Goal: Entertainment & Leisure: Consume media (video, audio)

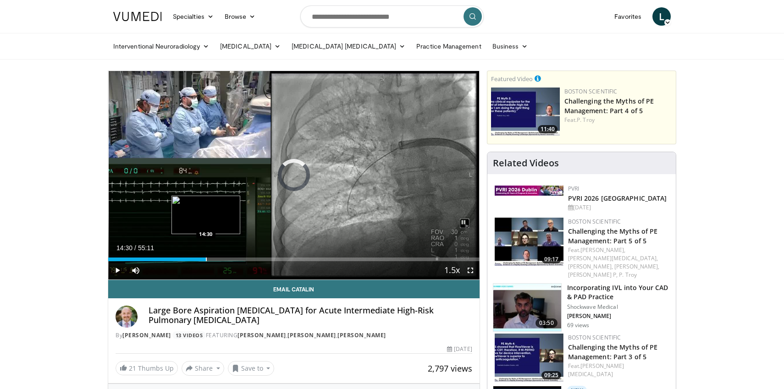
click at [206, 257] on div "Loaded : 1.20% 14:30 14:30" at bounding box center [294, 257] width 372 height 9
click at [210, 260] on div "Progress Bar" at bounding box center [210, 260] width 1 height 4
click at [214, 260] on div "Progress Bar" at bounding box center [214, 260] width 1 height 4
click at [221, 259] on div "Progress Bar" at bounding box center [221, 260] width 1 height 4
click at [223, 259] on div "Progress Bar" at bounding box center [223, 260] width 1 height 4
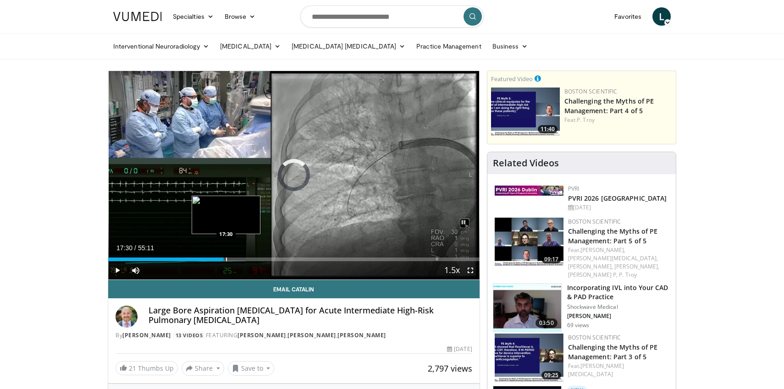
click at [226, 259] on div "Progress Bar" at bounding box center [226, 260] width 1 height 4
click at [229, 259] on div "Progress Bar" at bounding box center [229, 260] width 1 height 4
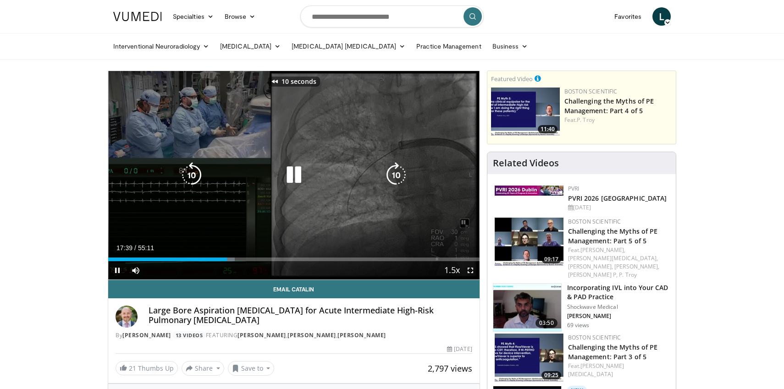
click at [293, 166] on icon "Video Player" at bounding box center [294, 175] width 26 height 26
click at [295, 172] on icon "Video Player" at bounding box center [294, 175] width 26 height 26
click at [294, 174] on icon "Video Player" at bounding box center [294, 175] width 26 height 26
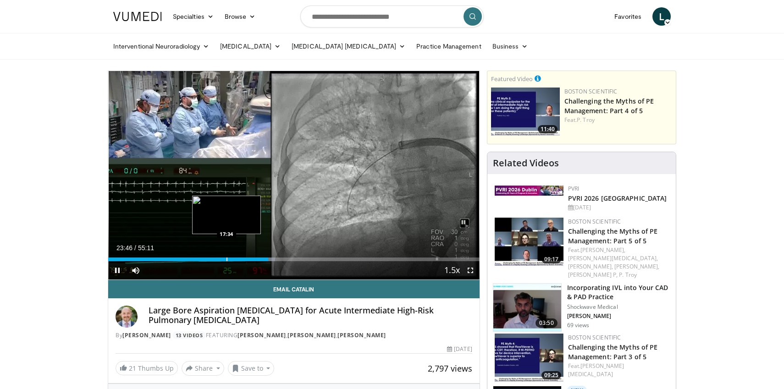
click at [226, 256] on div "Loaded : 44.93% 23:47 17:34" at bounding box center [294, 257] width 372 height 9
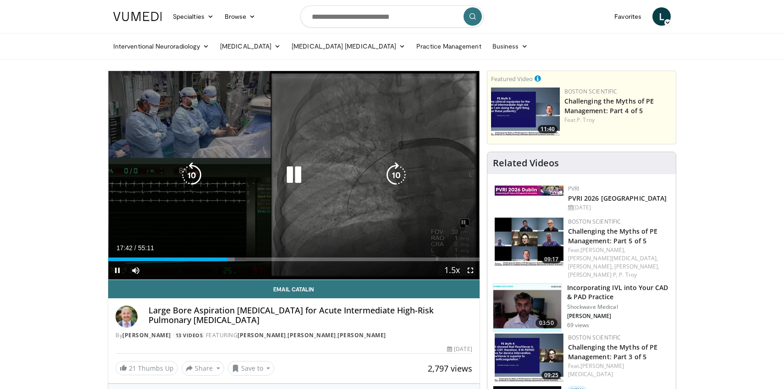
click at [195, 169] on icon "Video Player" at bounding box center [192, 175] width 26 height 26
click at [191, 175] on icon "Video Player" at bounding box center [192, 175] width 26 height 26
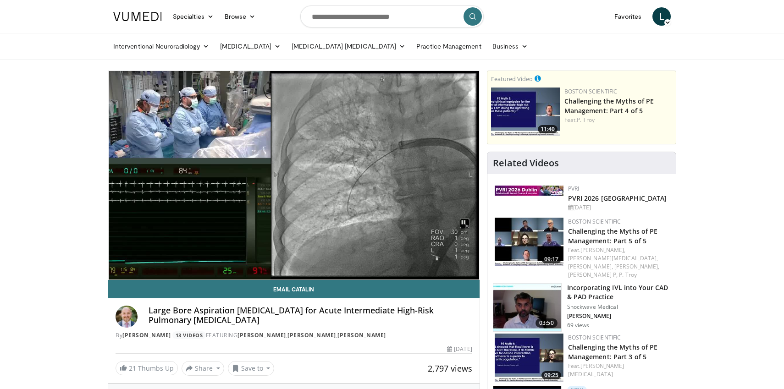
click at [290, 172] on div "10 seconds Tap to unmute" at bounding box center [294, 175] width 372 height 209
